Goal: Information Seeking & Learning: Find specific fact

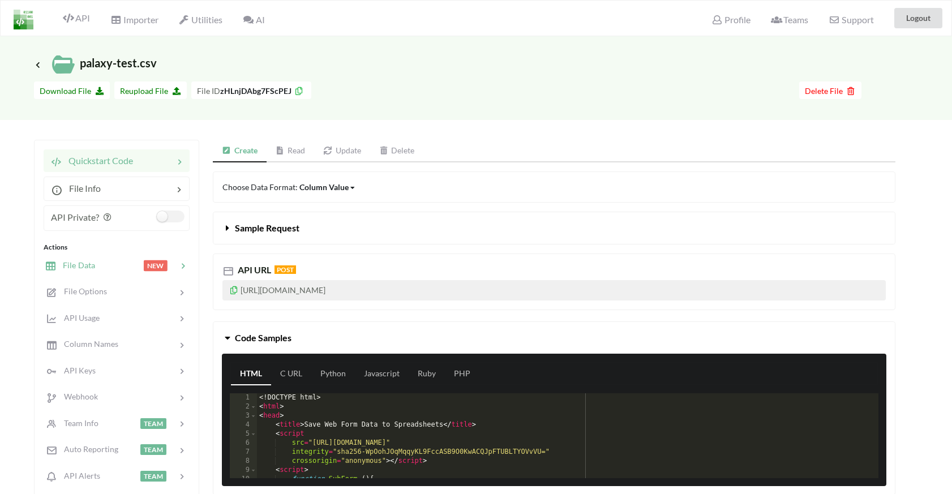
click at [87, 269] on span "File Data" at bounding box center [75, 265] width 39 height 10
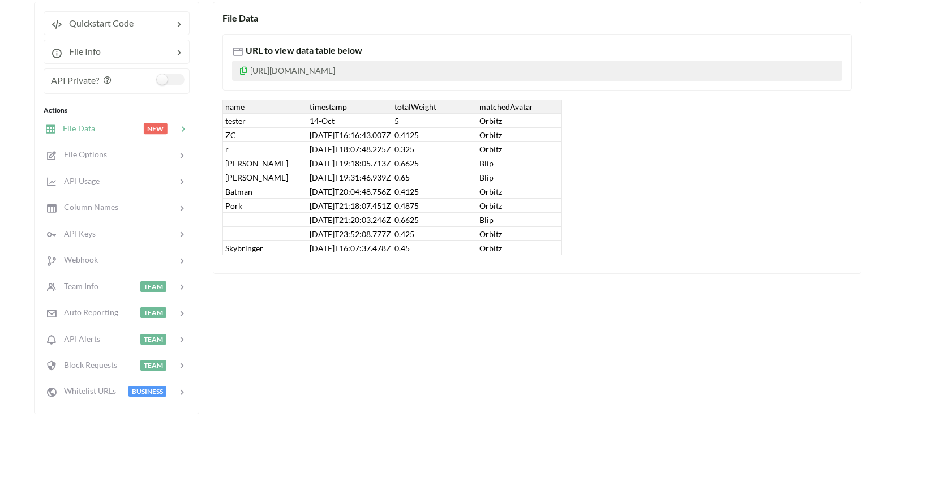
scroll to position [169, 0]
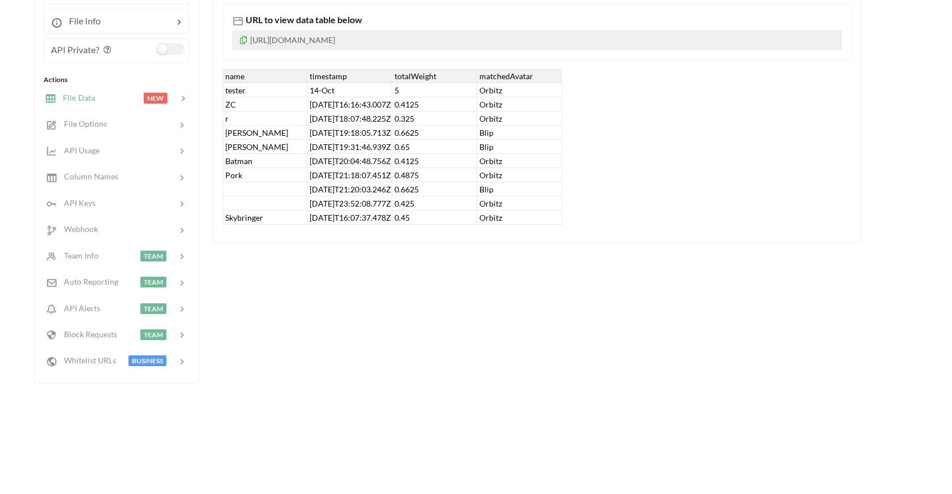
click at [245, 219] on div "Skybringer" at bounding box center [264, 218] width 85 height 14
drag, startPoint x: 391, startPoint y: 75, endPoint x: 433, endPoint y: 77, distance: 42.0
click at [433, 77] on div "name timestamp totalWeight matchedAvatar tester 14-[DATE] Orbitz ZC [DATE]T16:1…" at bounding box center [392, 147] width 340 height 156
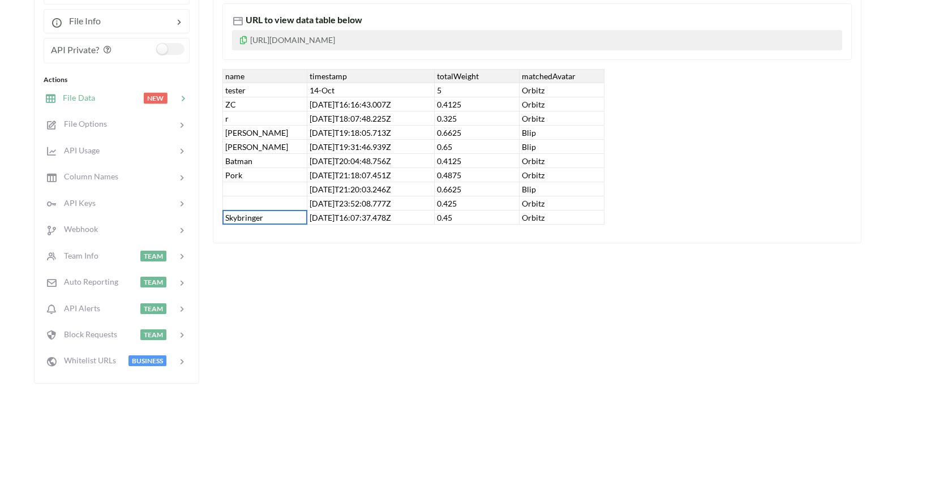
click at [326, 320] on div "File Data URL to view data table below [URL][DOMAIN_NAME] name timestamp totalW…" at bounding box center [554, 177] width 683 height 413
click at [276, 87] on div "tester" at bounding box center [264, 90] width 85 height 14
click at [362, 222] on div "[DATE]T16:07:37.478Z" at bounding box center [370, 218] width 127 height 14
click at [229, 216] on div "Skybringer" at bounding box center [264, 218] width 85 height 14
click at [529, 217] on div "Orbitz" at bounding box center [562, 218] width 85 height 14
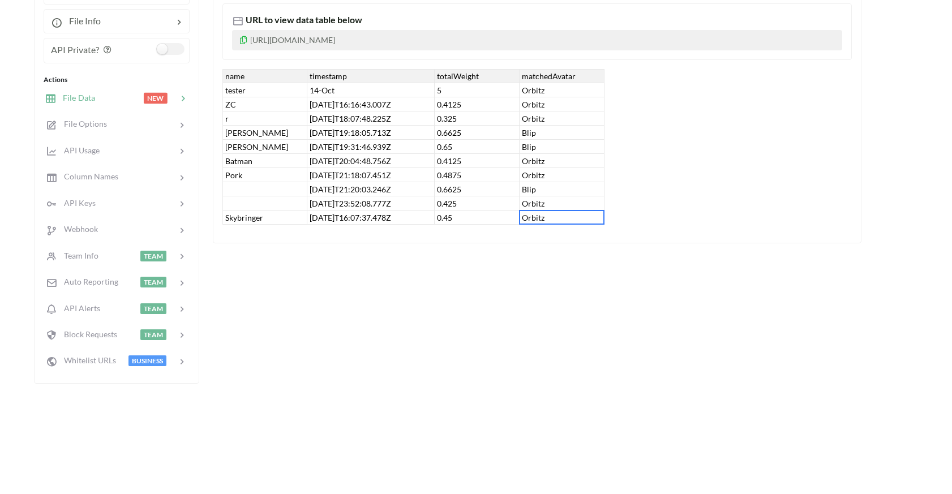
click at [267, 216] on div "Skybringer" at bounding box center [264, 218] width 85 height 14
click at [321, 214] on div "[DATE]T16:07:37.478Z" at bounding box center [370, 218] width 127 height 14
